Goal: Navigation & Orientation: Find specific page/section

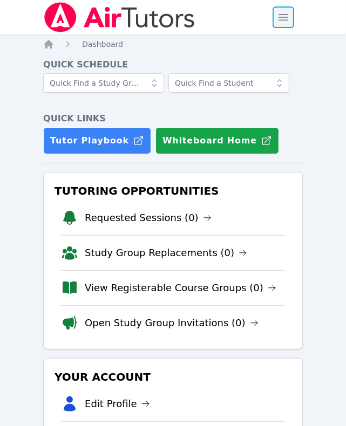
click at [281, 11] on span "button" at bounding box center [284, 17] width 24 height 24
click at [274, 13] on span "button" at bounding box center [284, 17] width 24 height 24
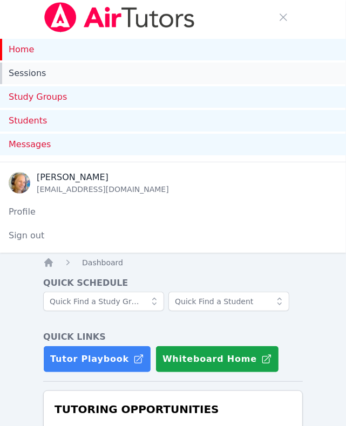
click at [47, 73] on link "Sessions" at bounding box center [173, 74] width 346 height 22
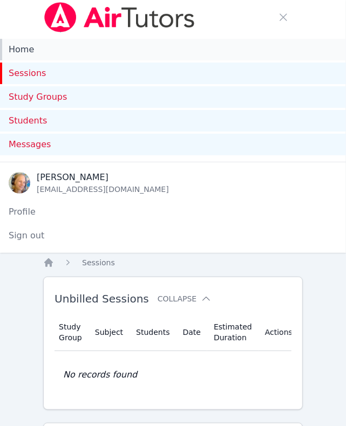
click at [27, 52] on link "Home" at bounding box center [173, 50] width 346 height 22
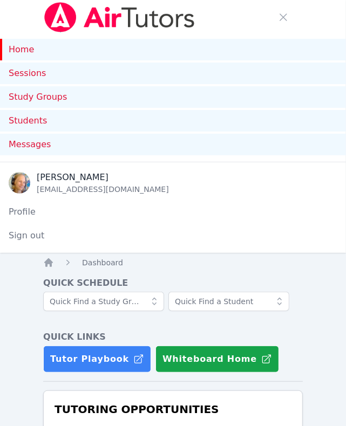
click at [23, 48] on link "Home" at bounding box center [173, 50] width 346 height 22
